Goal: Information Seeking & Learning: Find specific fact

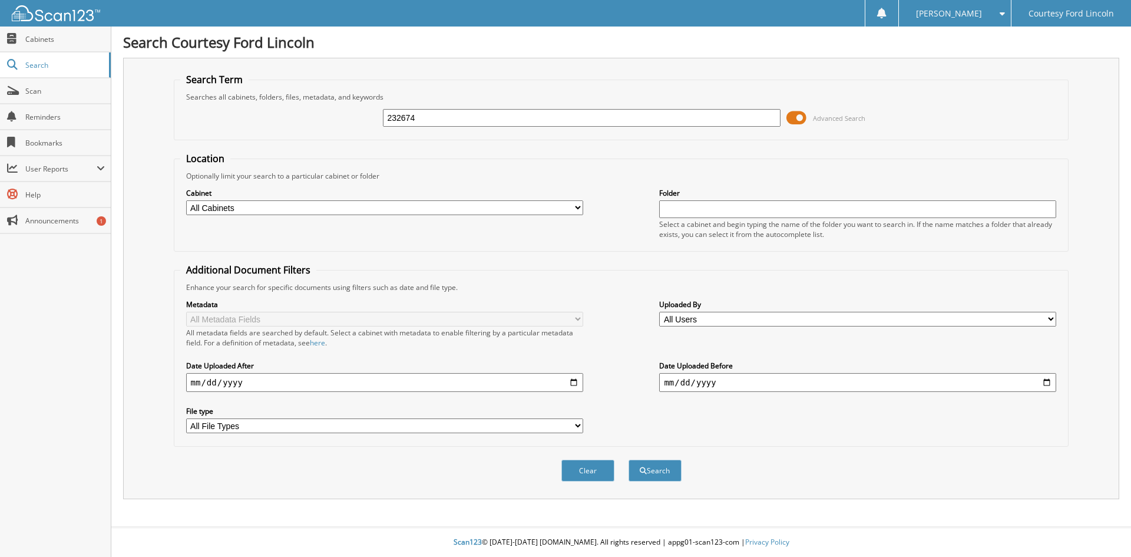
type input "232674"
click at [629, 460] on button "Search" at bounding box center [655, 471] width 53 height 22
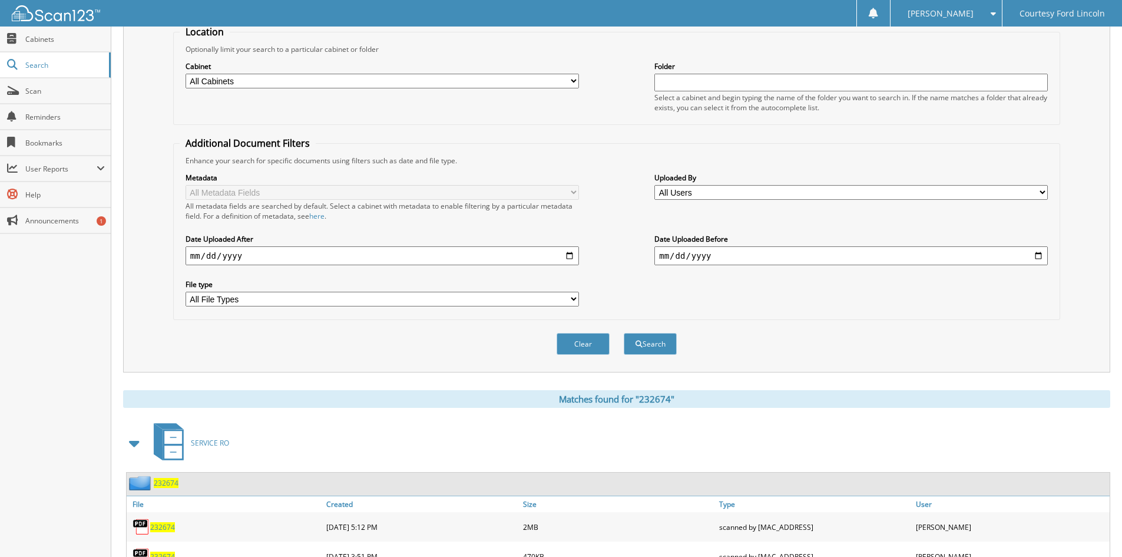
scroll to position [177, 0]
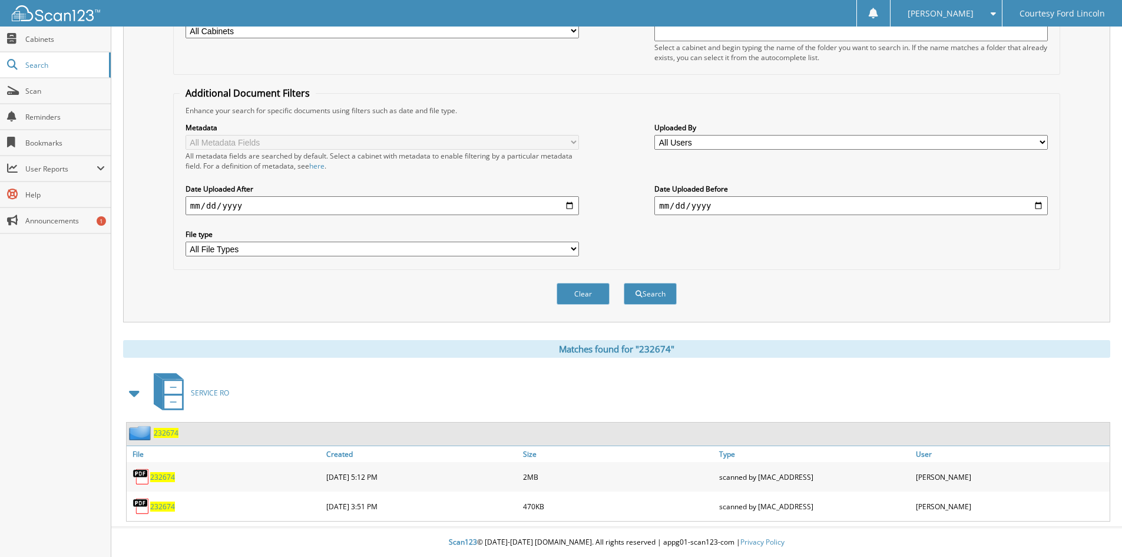
click at [158, 508] on span "232674" at bounding box center [162, 506] width 25 height 10
click at [164, 475] on span "232674" at bounding box center [162, 477] width 25 height 10
